Goal: Task Accomplishment & Management: Use online tool/utility

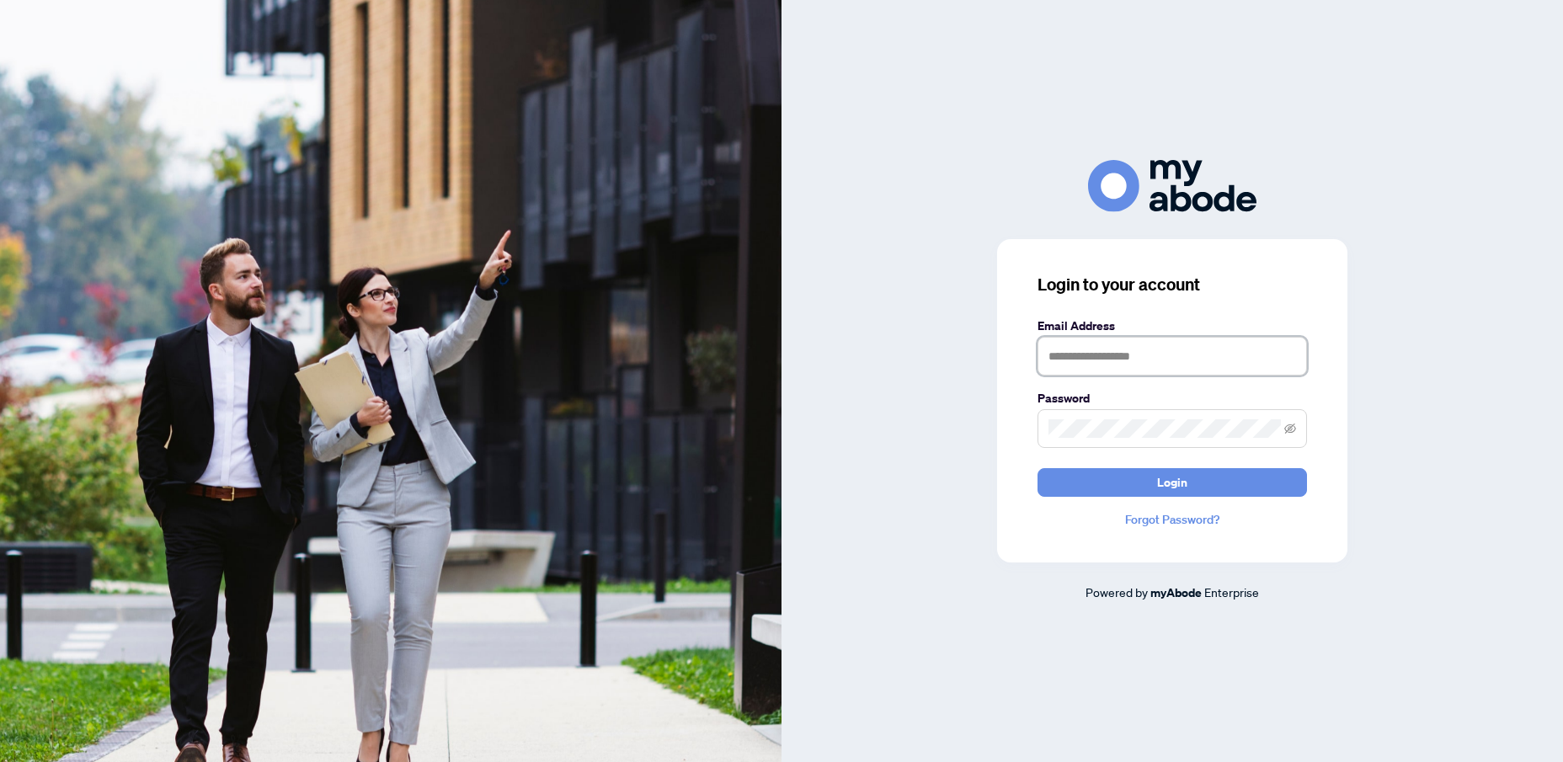
click at [1082, 364] on input "text" at bounding box center [1173, 356] width 270 height 39
type input "**********"
click at [1166, 483] on span "Login" at bounding box center [1172, 482] width 30 height 27
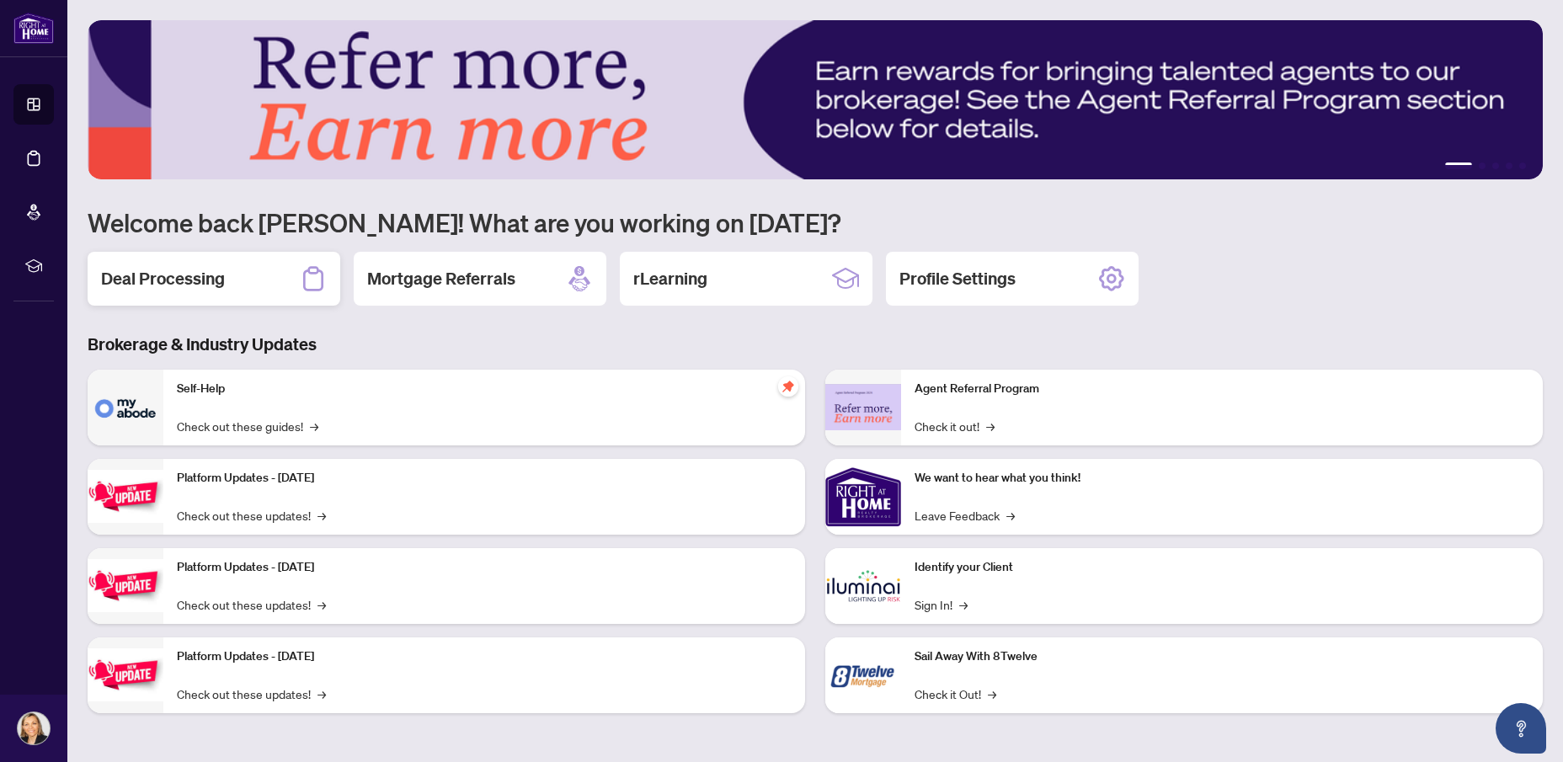
click at [179, 281] on h2 "Deal Processing" at bounding box center [163, 279] width 124 height 24
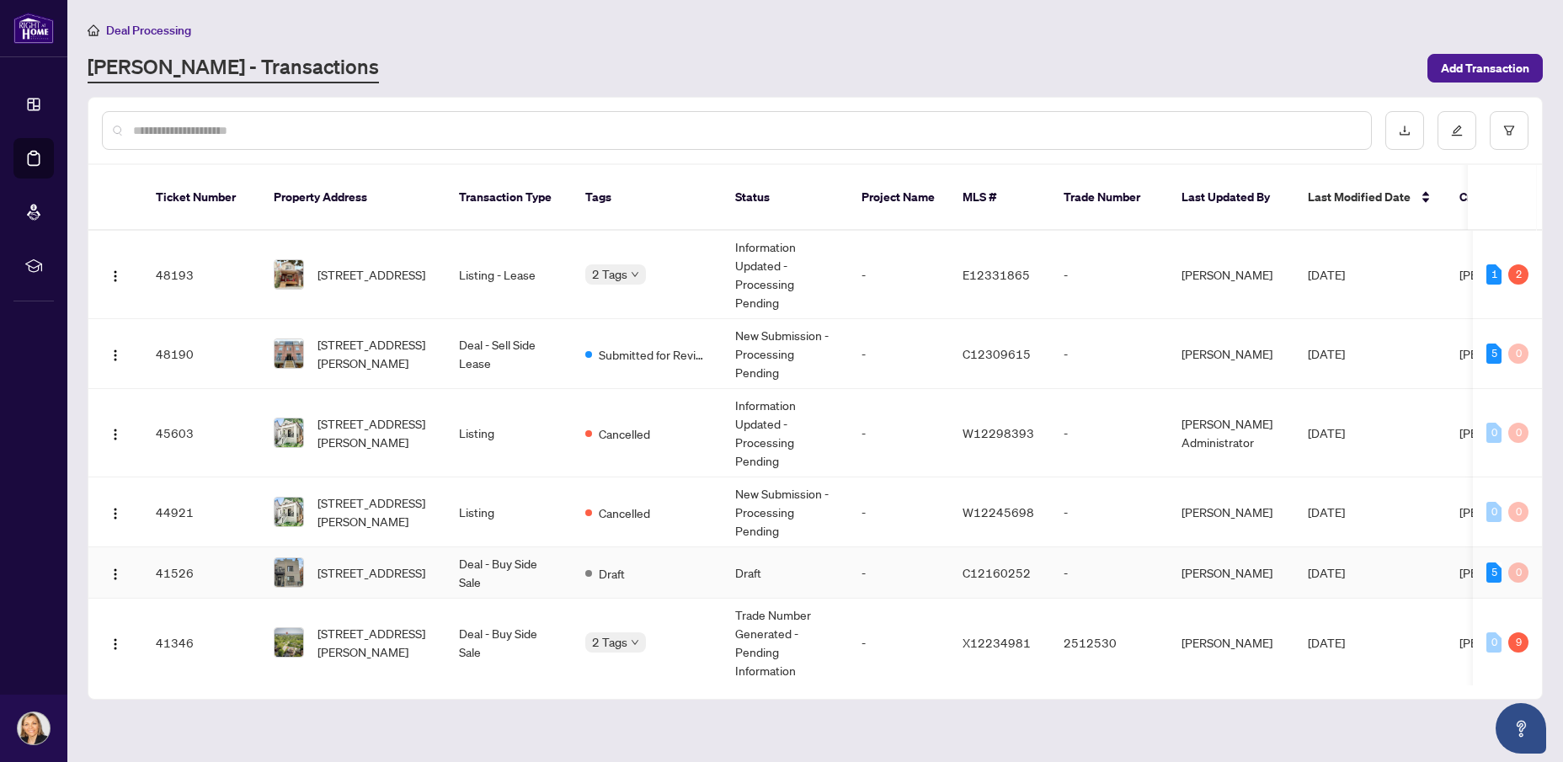
scroll to position [84, 0]
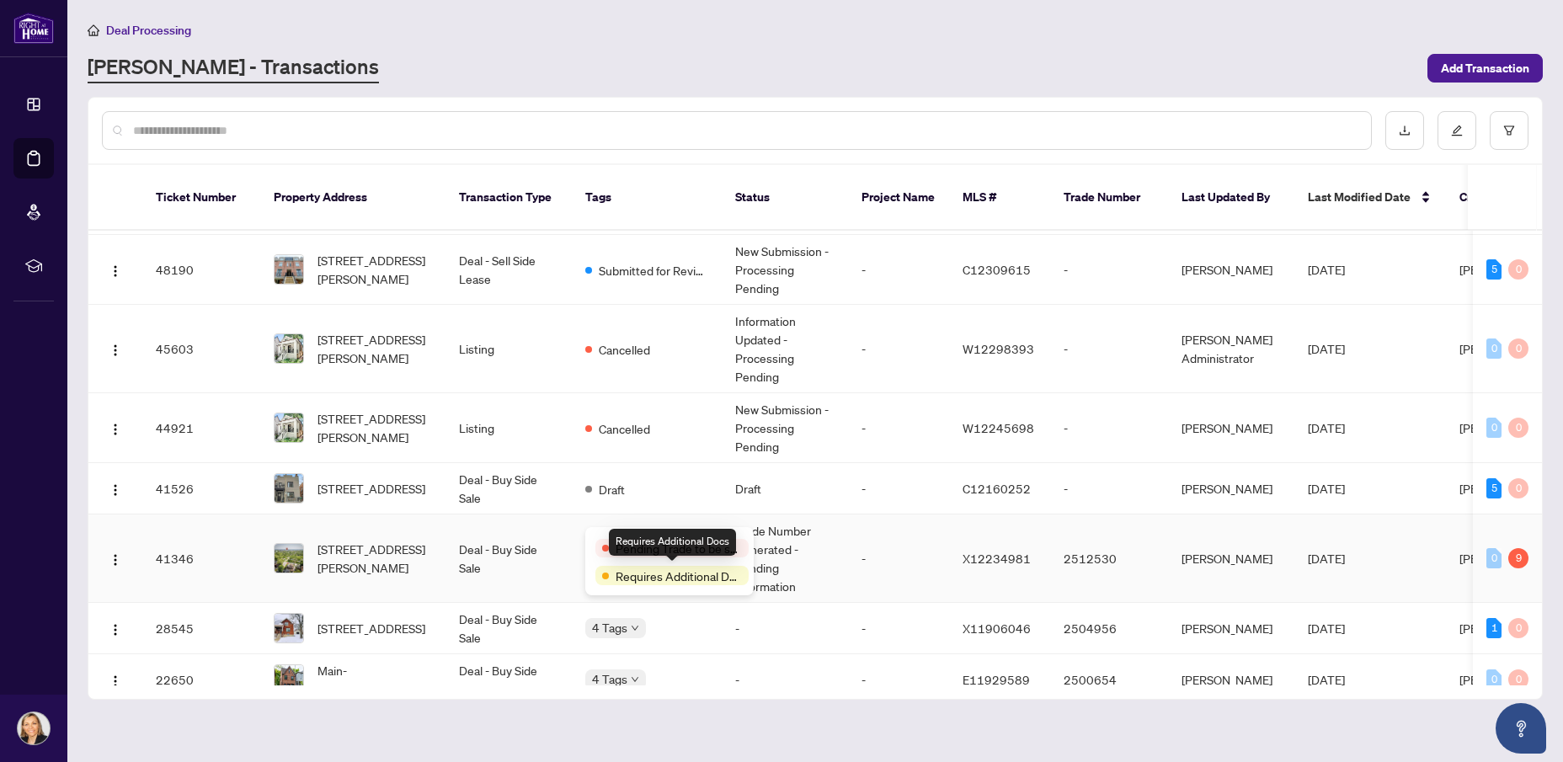
click at [691, 580] on span "Requires Additional Docs" at bounding box center [679, 576] width 126 height 19
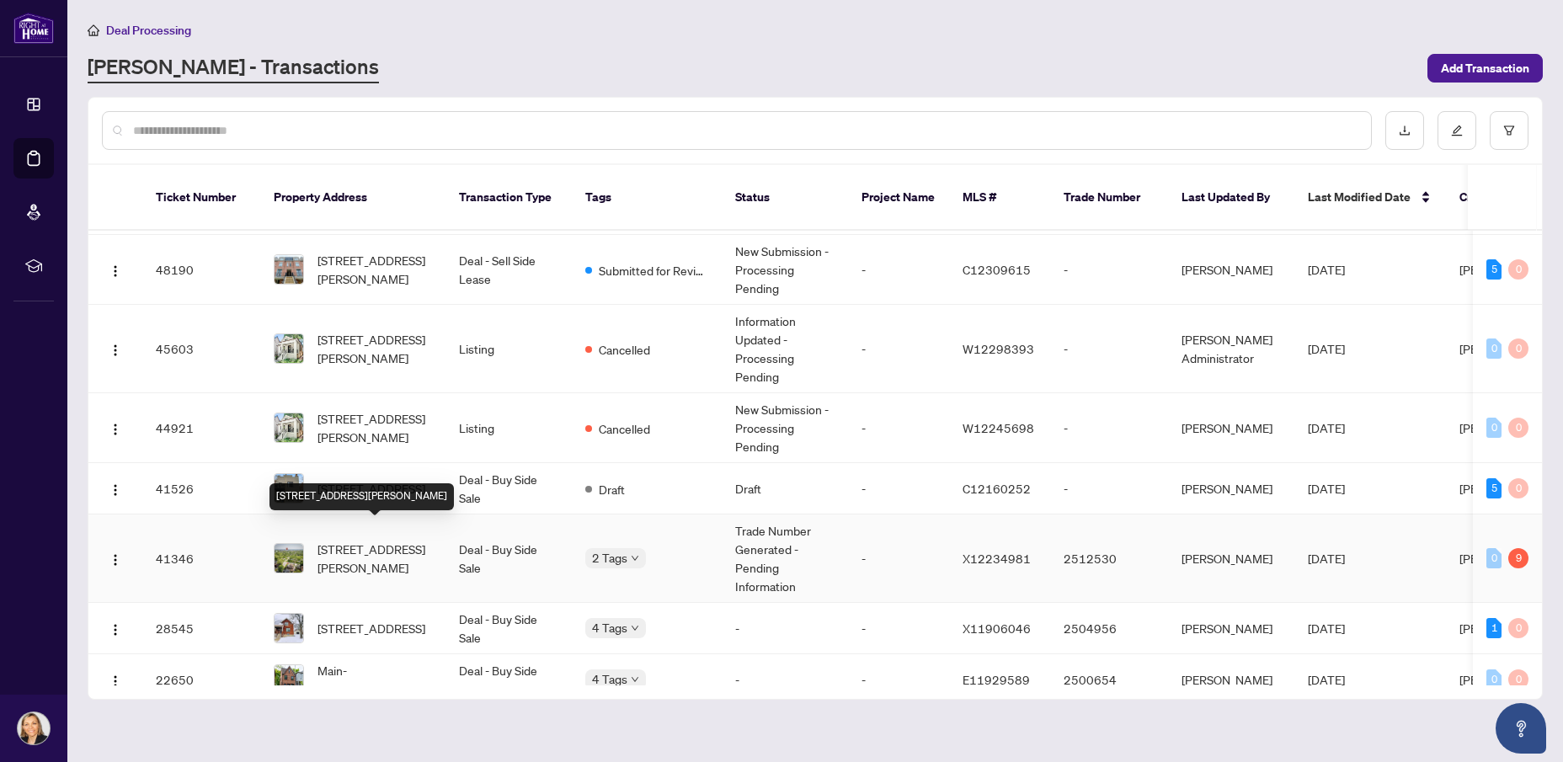
click at [363, 540] on span "[STREET_ADDRESS][PERSON_NAME]" at bounding box center [375, 558] width 115 height 37
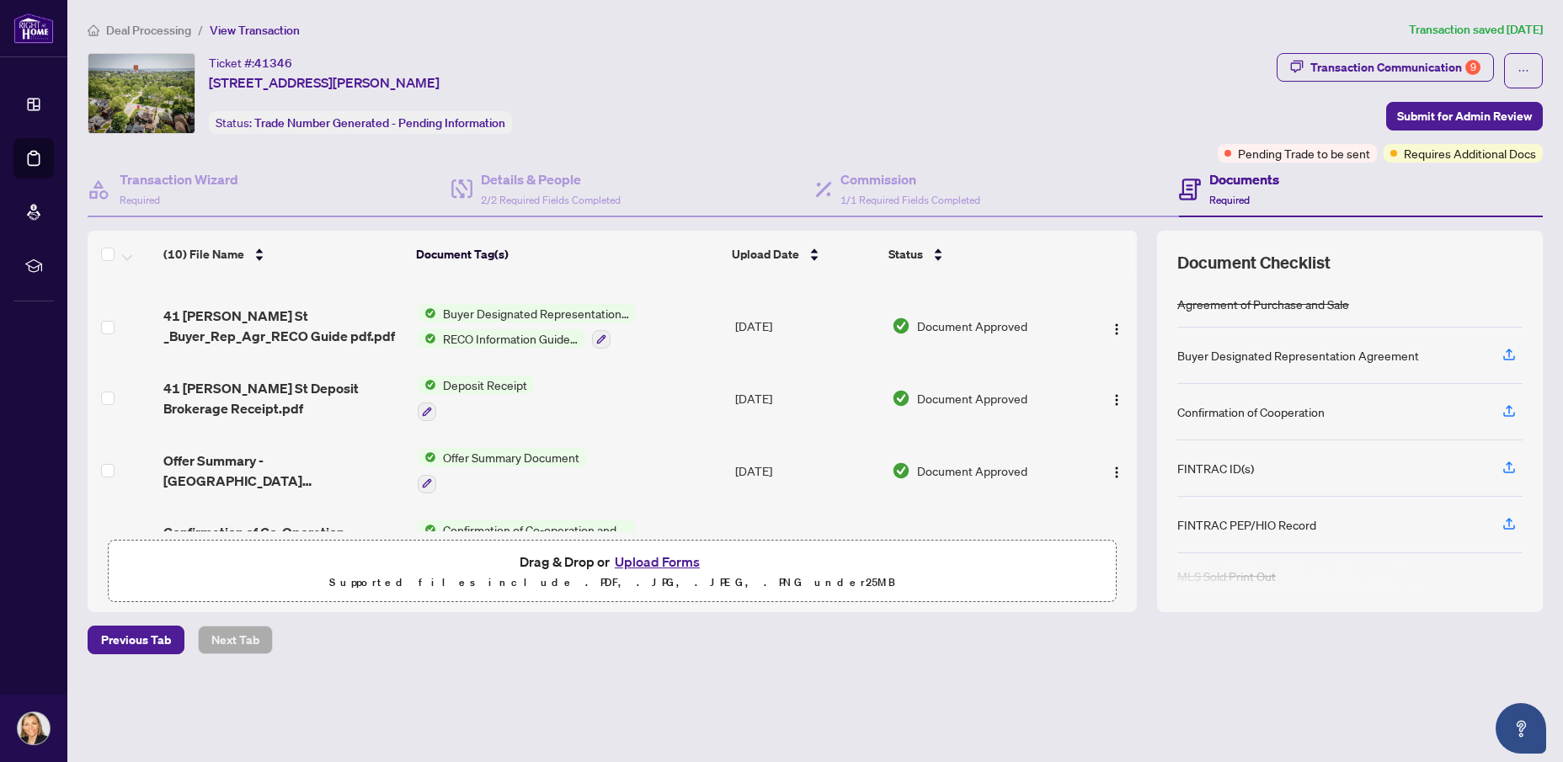
scroll to position [452, 0]
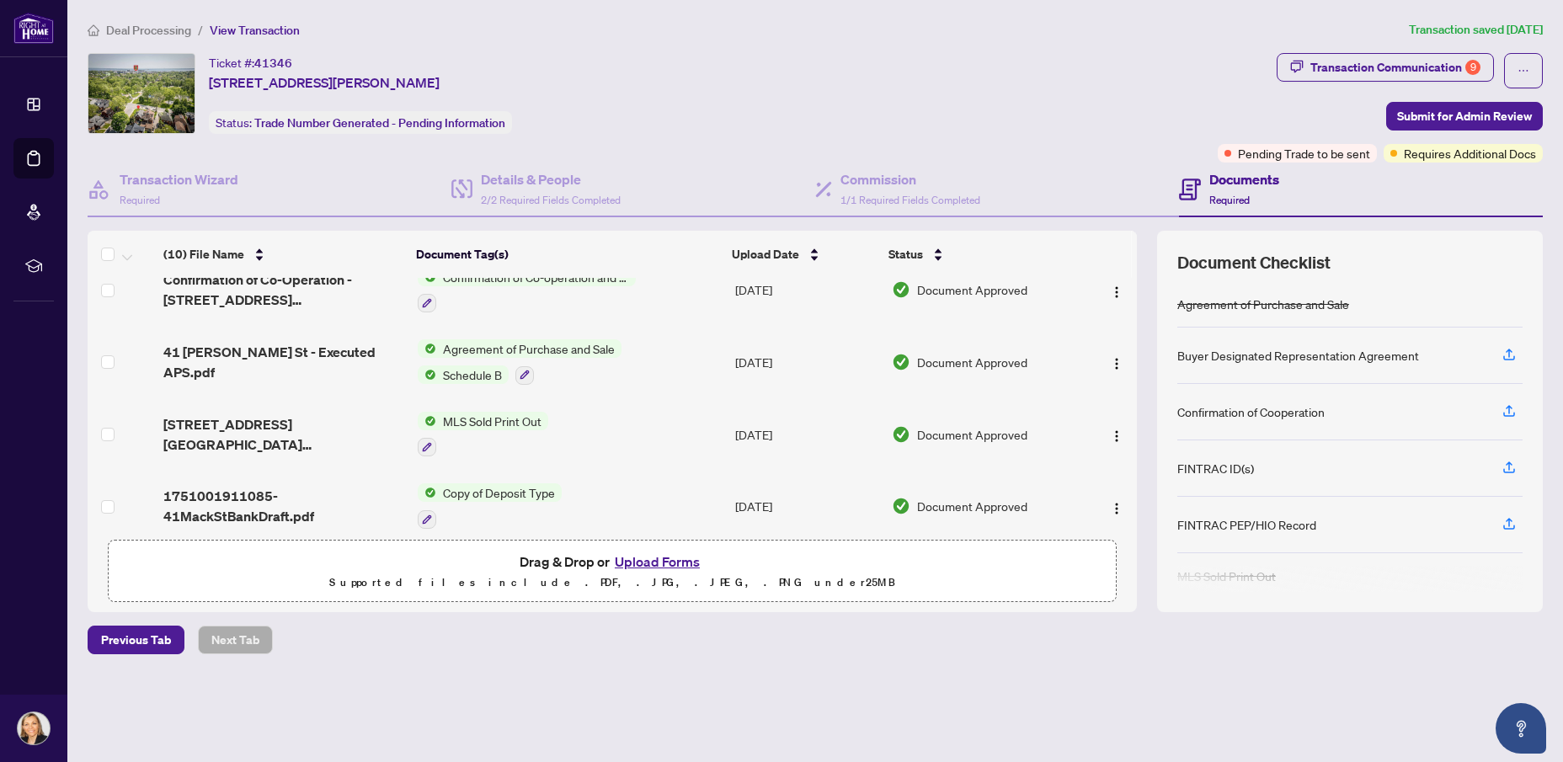
click at [1198, 502] on div "Agreement of Purchase and Sale Buyer Designated Representation Agreement Confir…" at bounding box center [1350, 436] width 345 height 311
click at [1243, 675] on div "Deal Processing / View Transaction Transaction saved [DATE] Ticket #: 41346 [ST…" at bounding box center [815, 366] width 1469 height 693
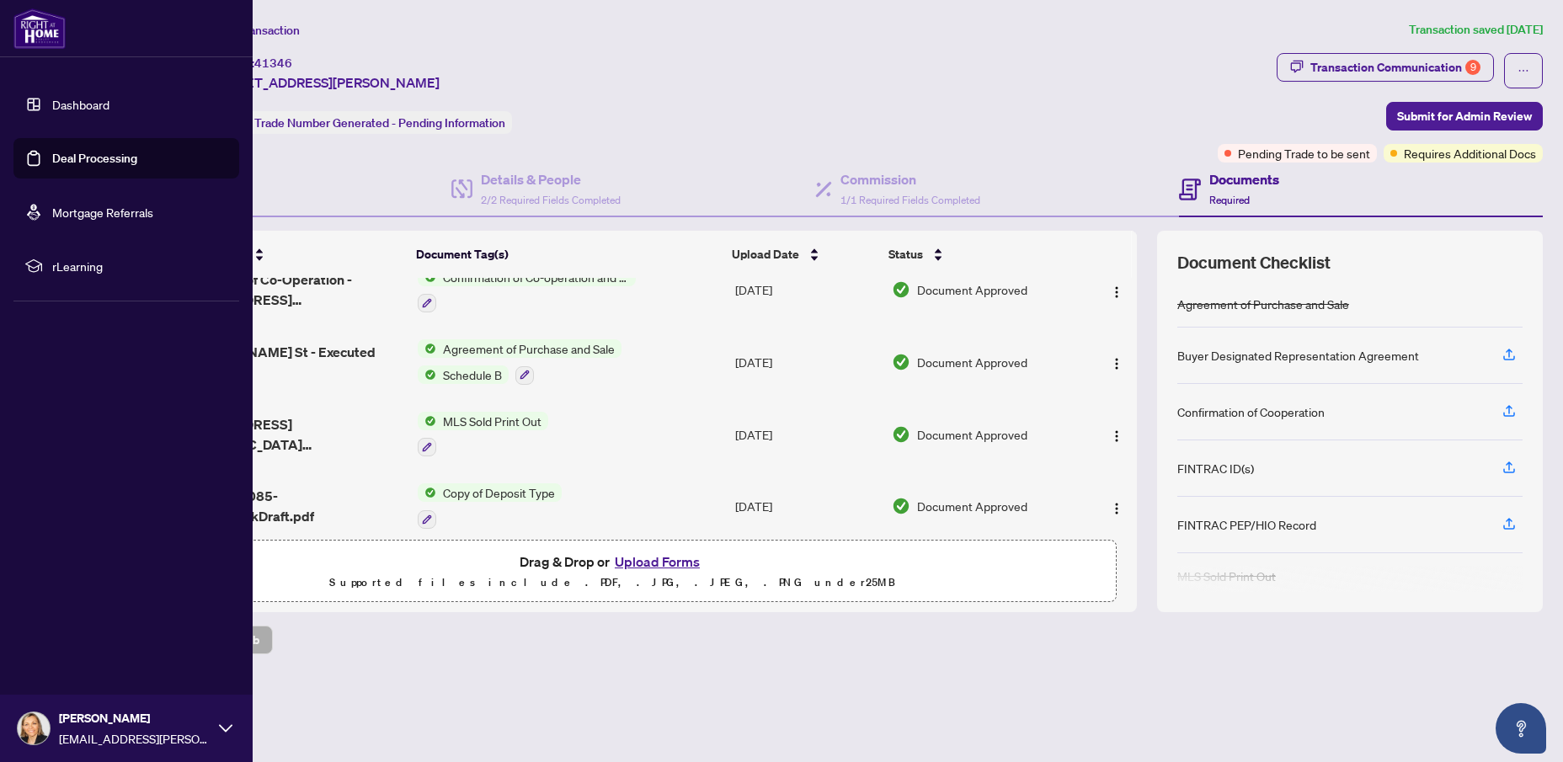
click at [71, 102] on link "Dashboard" at bounding box center [80, 104] width 57 height 15
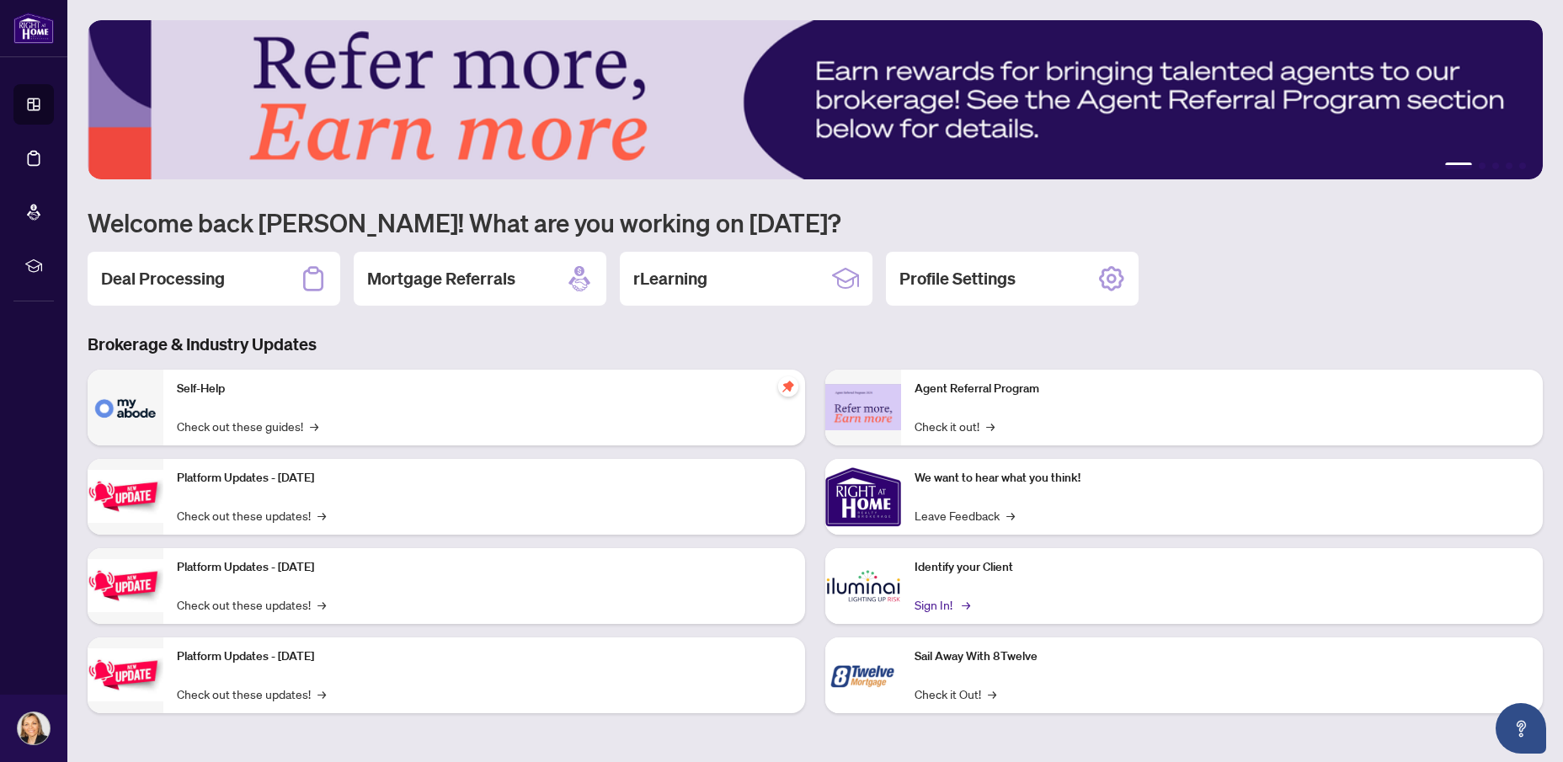
click at [927, 605] on link "Sign In! →" at bounding box center [941, 605] width 53 height 19
